Goal: Transaction & Acquisition: Subscribe to service/newsletter

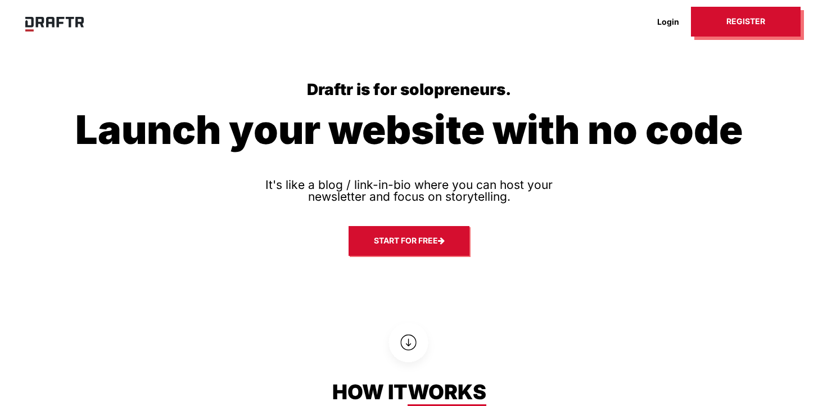
click at [373, 239] on link "Start for free" at bounding box center [408, 241] width 121 height 30
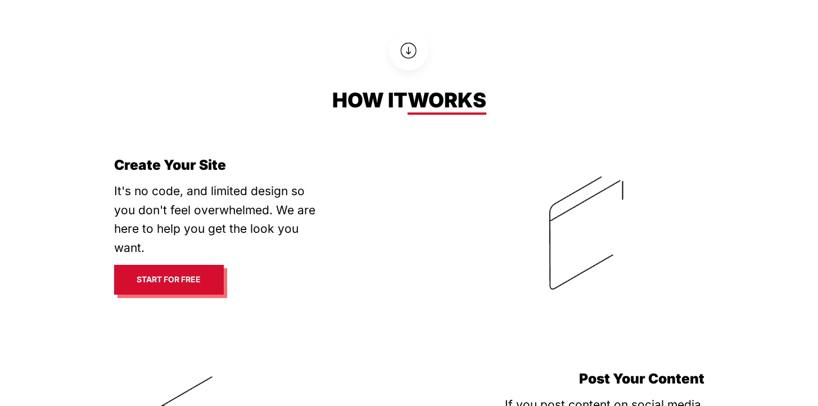
scroll to position [346, 0]
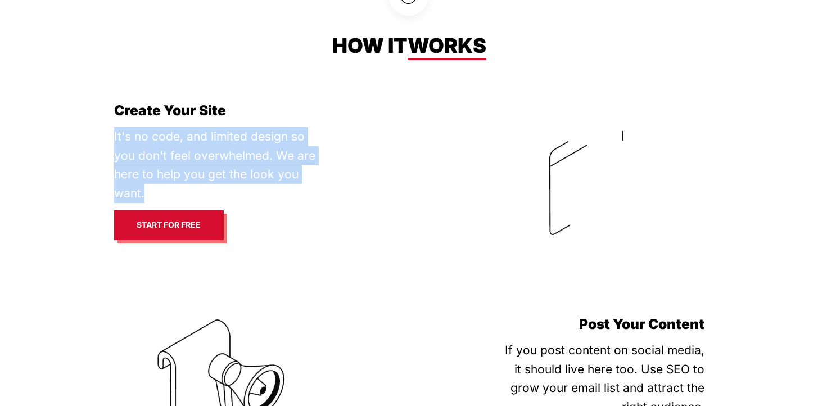
drag, startPoint x: 114, startPoint y: 135, endPoint x: 177, endPoint y: 191, distance: 84.0
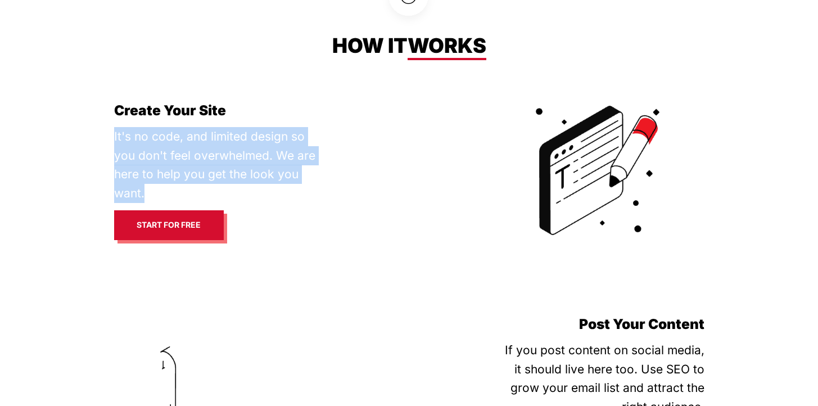
click at [177, 191] on p "It's no code, and limited design so you don't feel overwhelmed. We are here to …" at bounding box center [218, 164] width 208 height 75
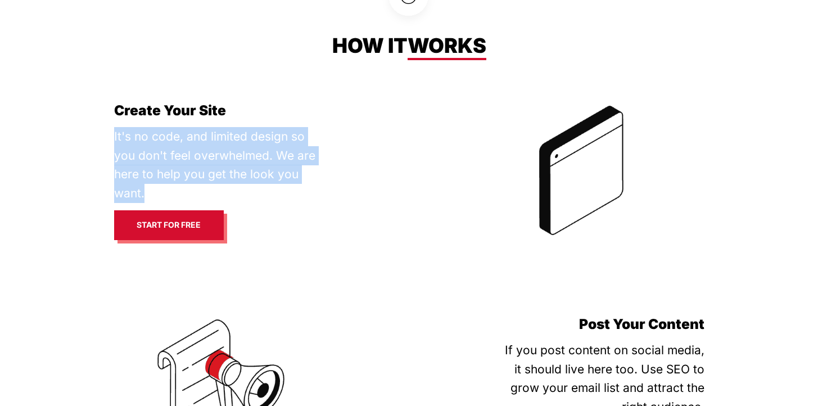
copy p "It's no code, and limited design so you don't feel overwhelmed. We are here to …"
